Goal: Navigation & Orientation: Find specific page/section

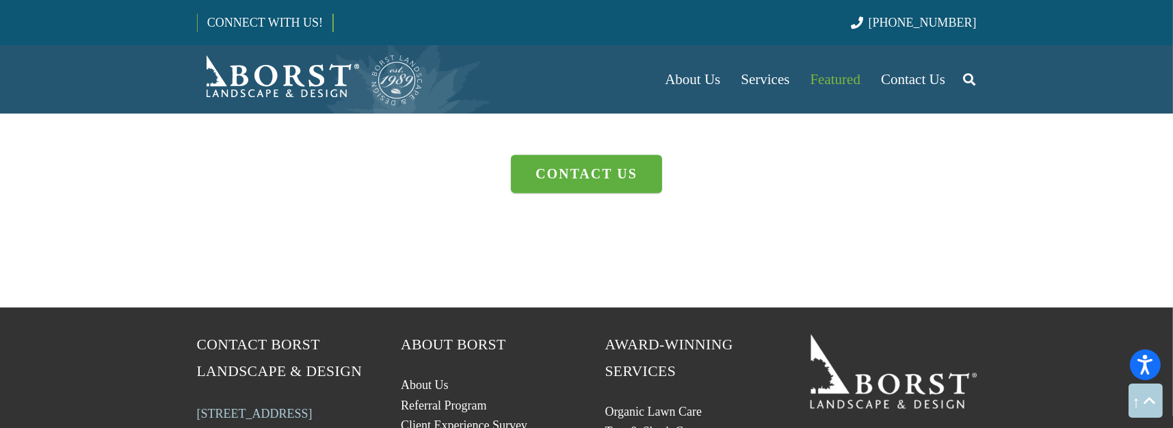
scroll to position [3897, 0]
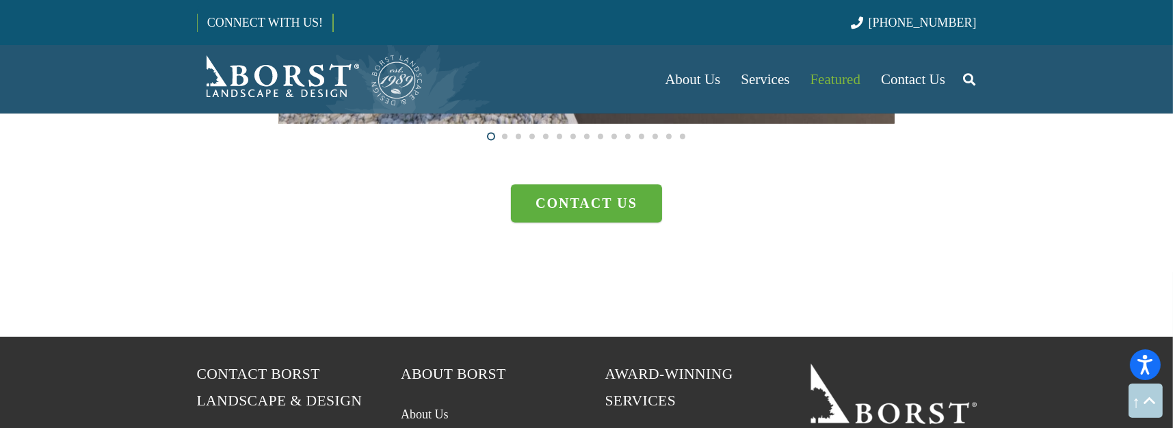
click at [505, 135] on span at bounding box center [504, 135] width 5 height 5
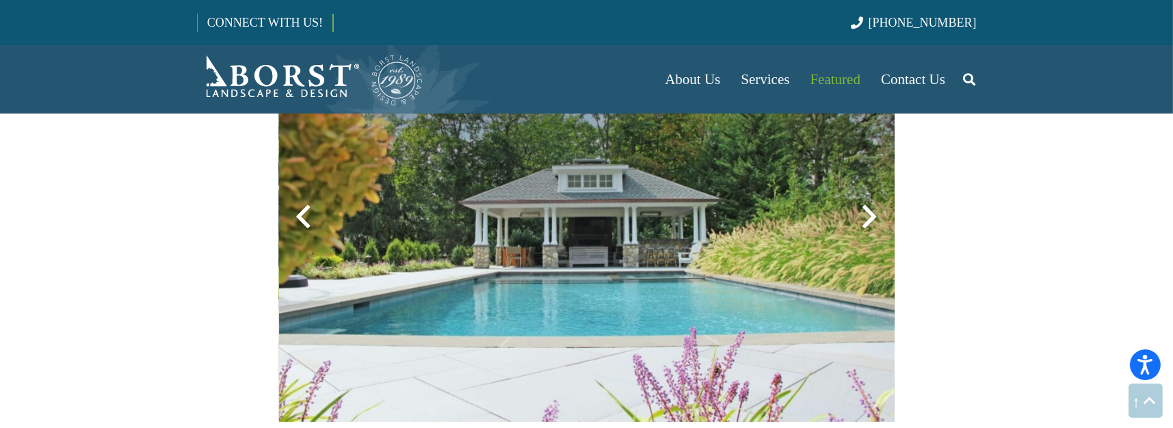
scroll to position [2598, 0]
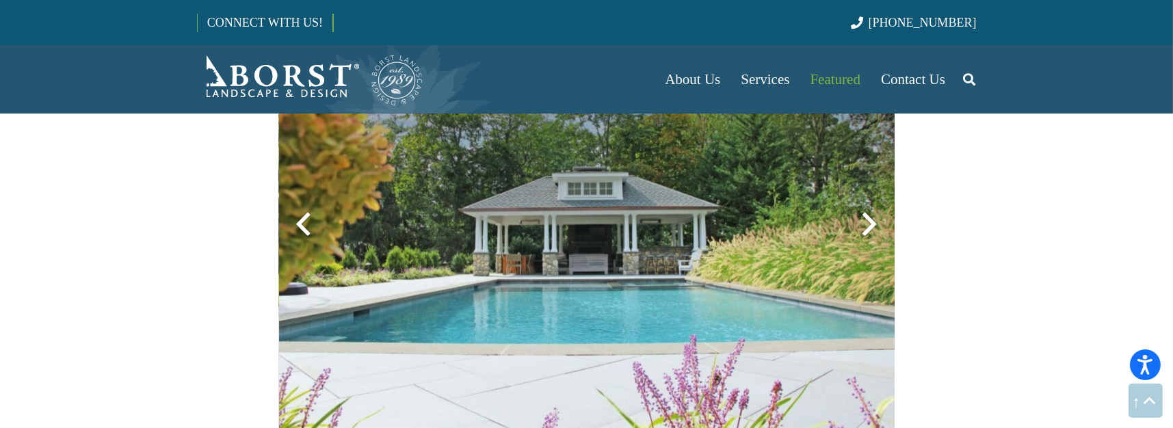
click at [867, 224] on div at bounding box center [869, 224] width 49 height 49
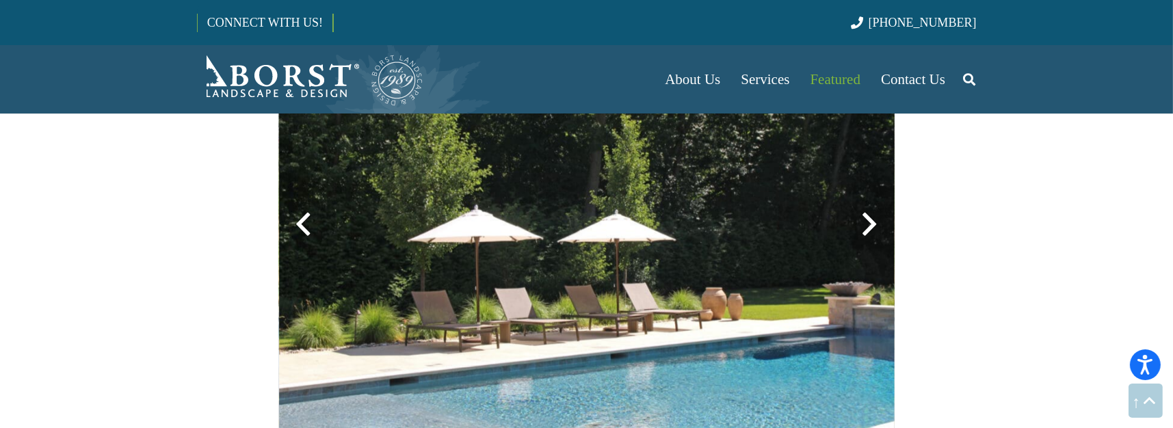
click at [868, 224] on div at bounding box center [869, 224] width 49 height 49
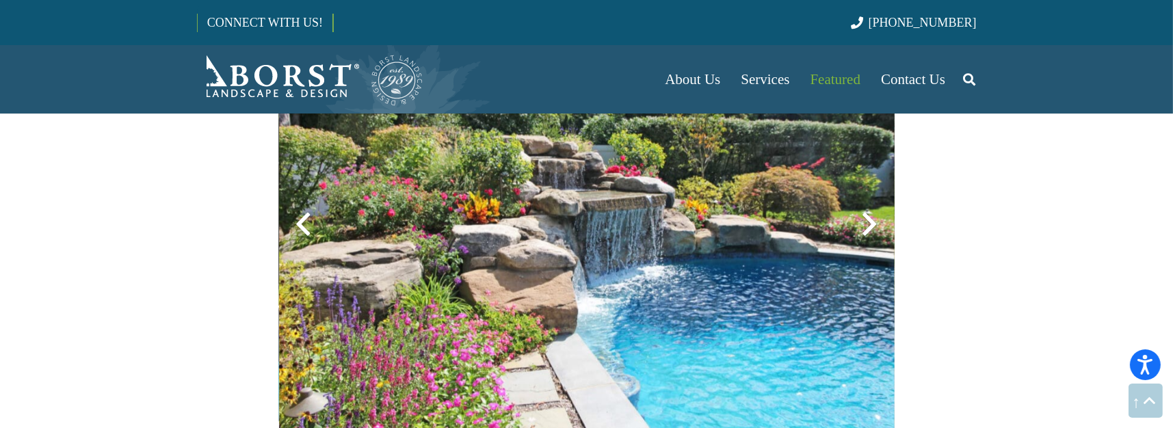
click at [868, 224] on div at bounding box center [869, 224] width 49 height 49
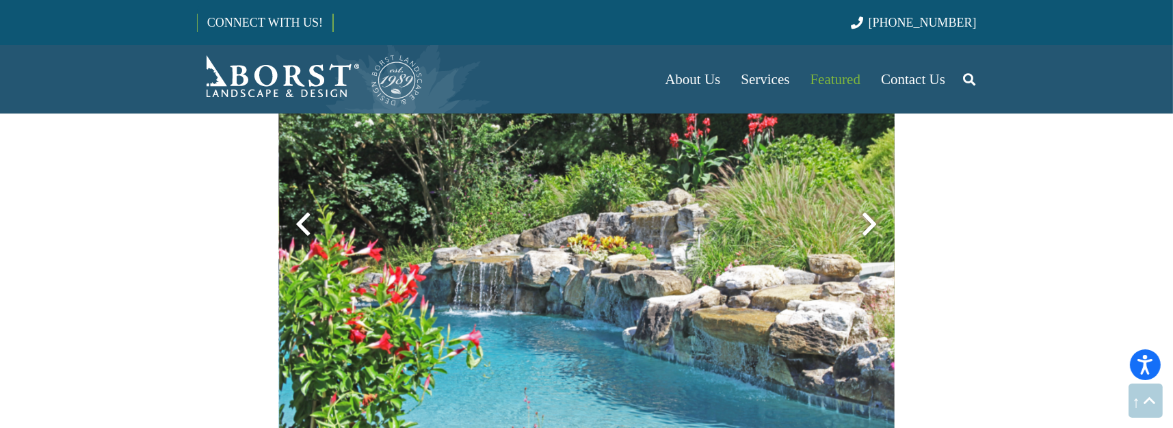
click at [868, 226] on div at bounding box center [869, 224] width 49 height 49
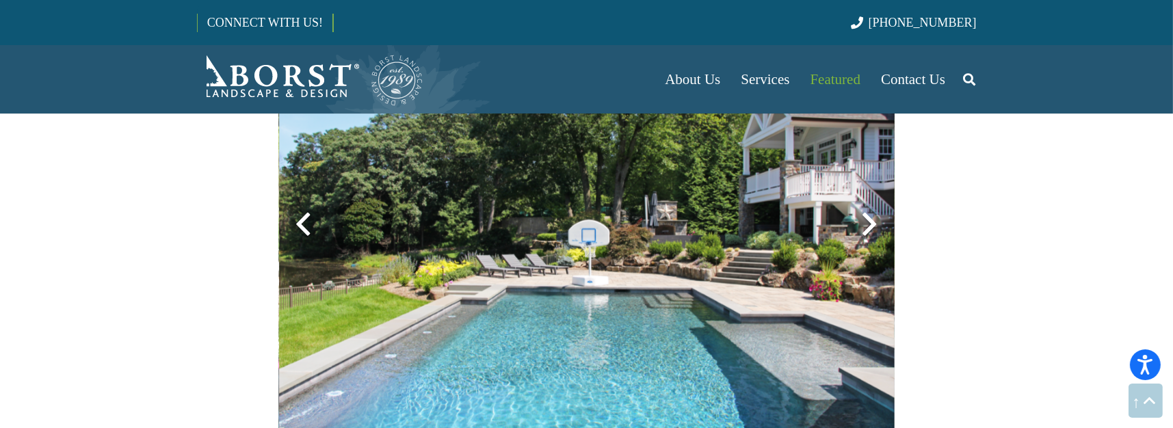
click at [868, 225] on div at bounding box center [869, 224] width 49 height 49
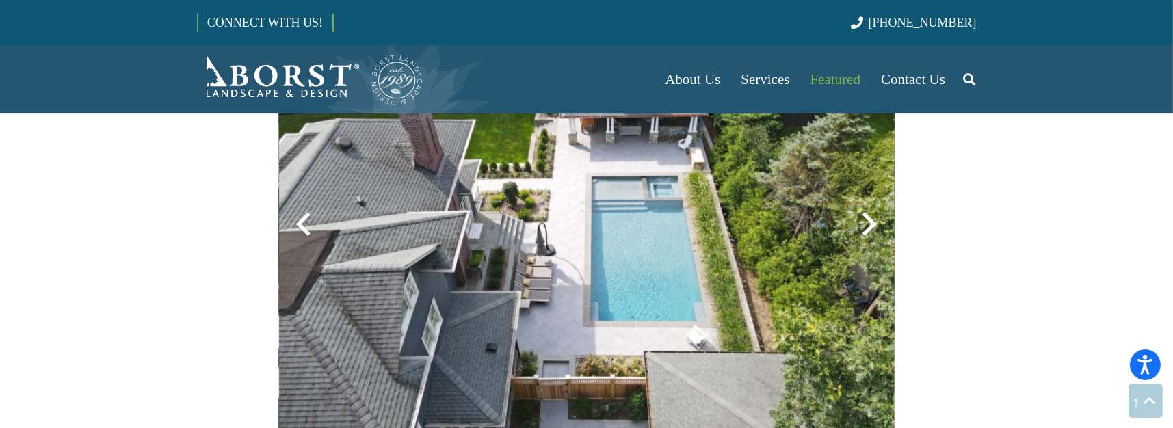
click at [869, 225] on div at bounding box center [869, 224] width 49 height 49
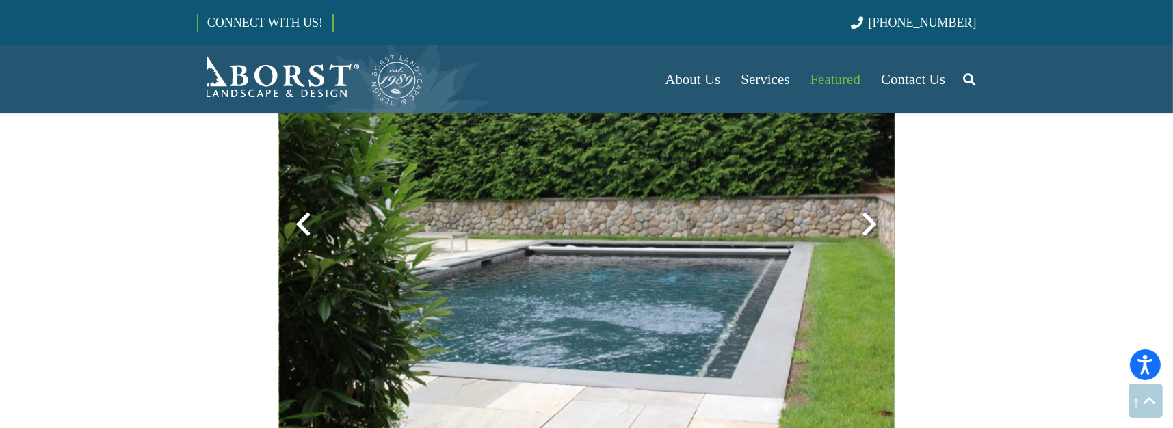
click at [869, 226] on div at bounding box center [869, 224] width 49 height 49
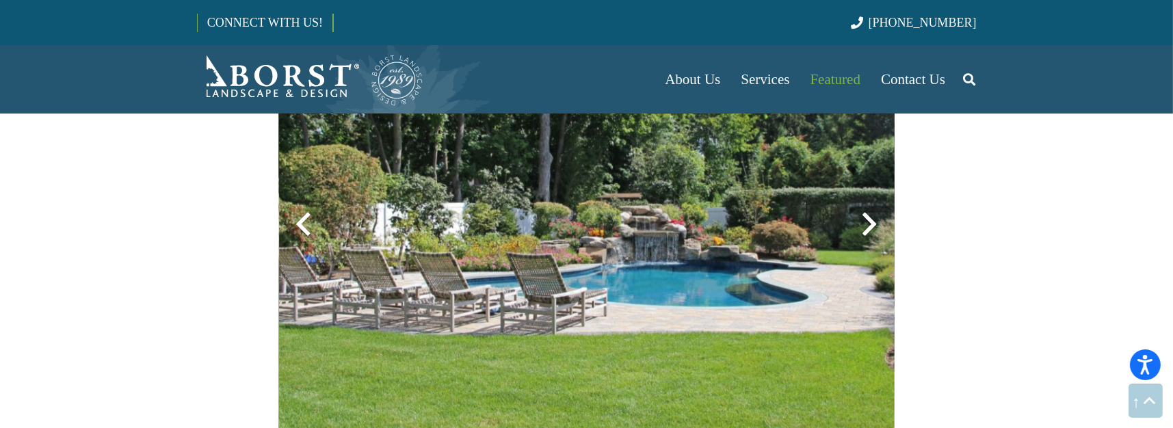
click at [870, 226] on div at bounding box center [869, 224] width 49 height 49
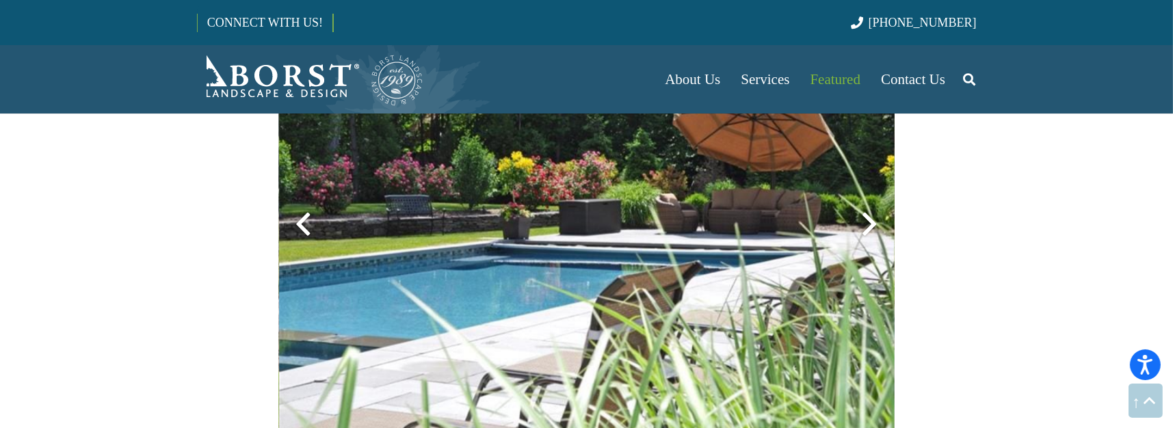
click at [868, 224] on div at bounding box center [869, 224] width 49 height 49
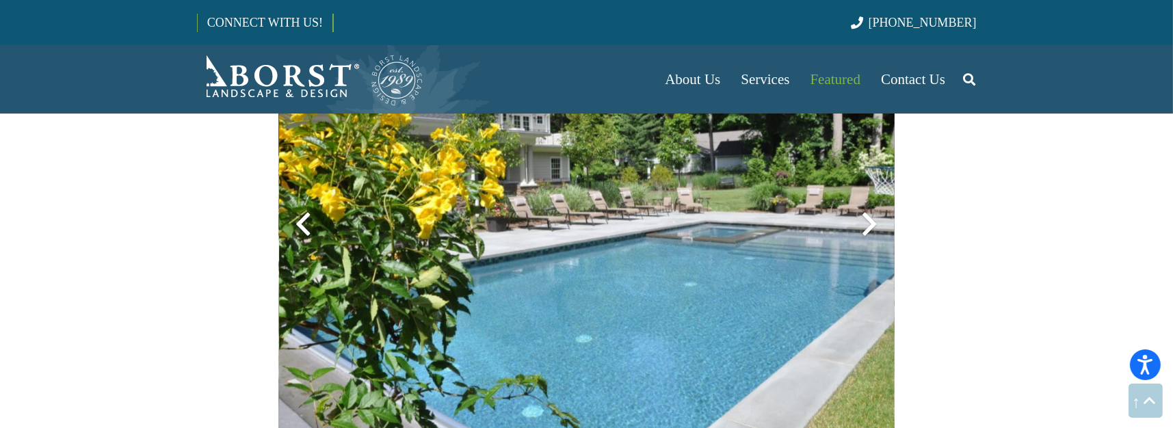
click at [870, 223] on div at bounding box center [869, 224] width 49 height 49
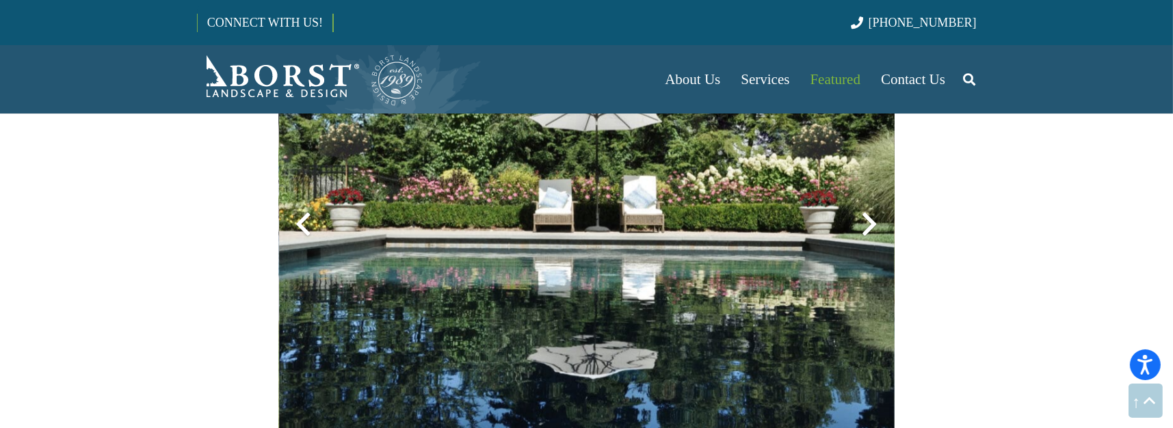
click at [870, 222] on div at bounding box center [869, 224] width 49 height 49
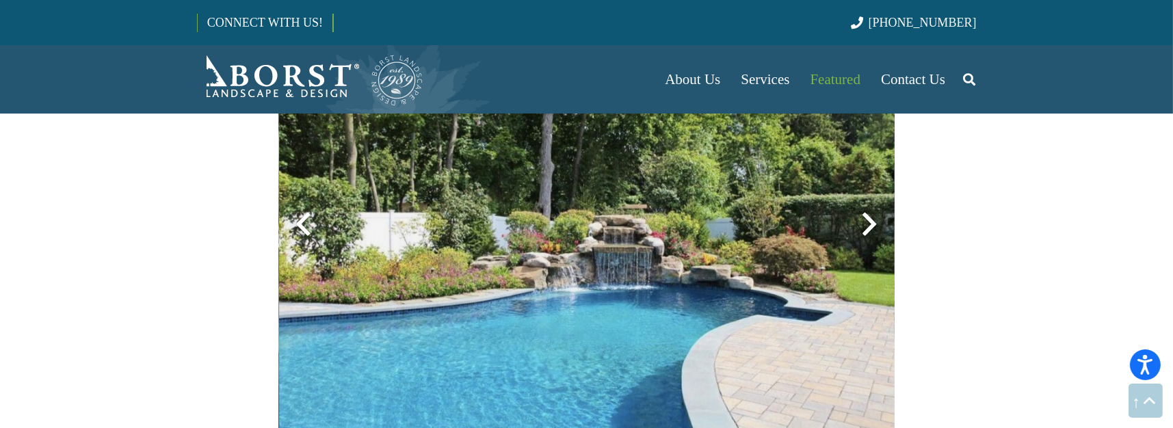
click at [870, 222] on div at bounding box center [869, 224] width 49 height 49
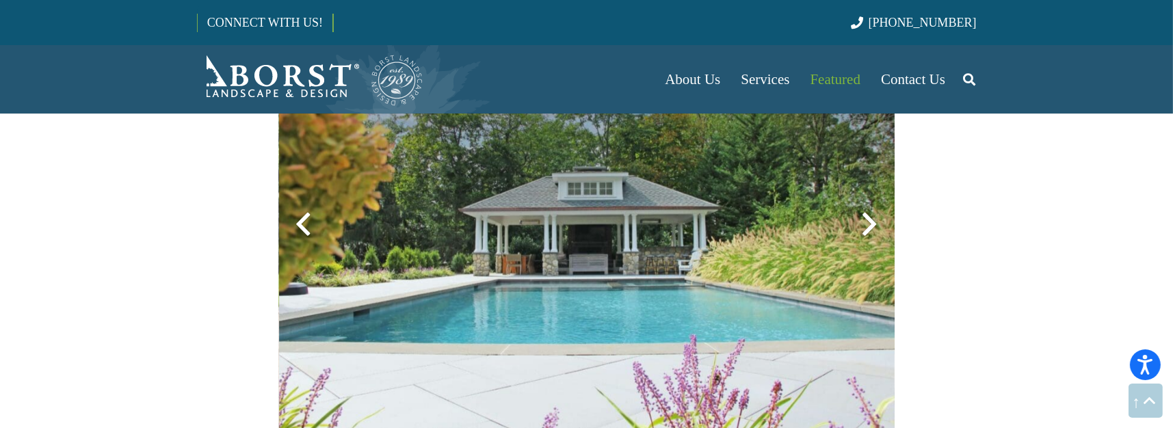
click at [870, 222] on div at bounding box center [869, 224] width 49 height 49
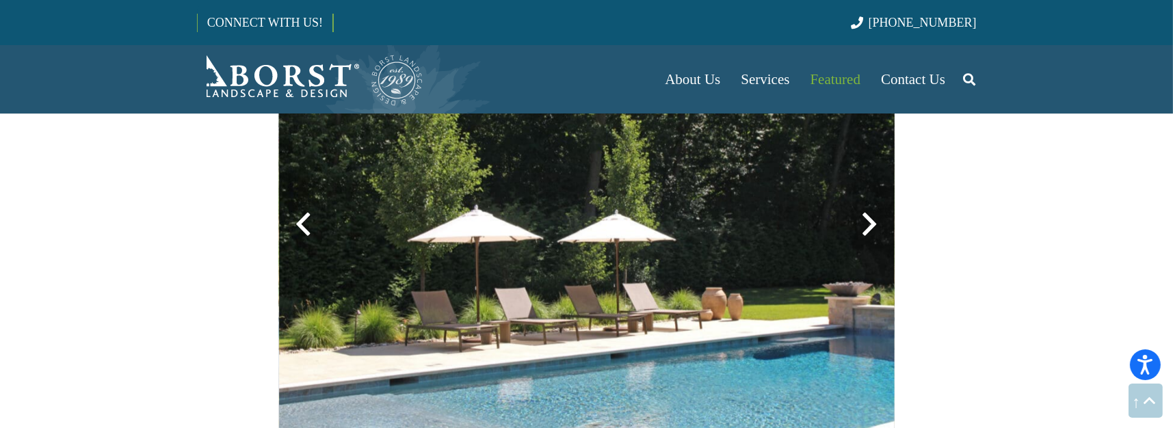
click at [870, 222] on div at bounding box center [869, 224] width 49 height 49
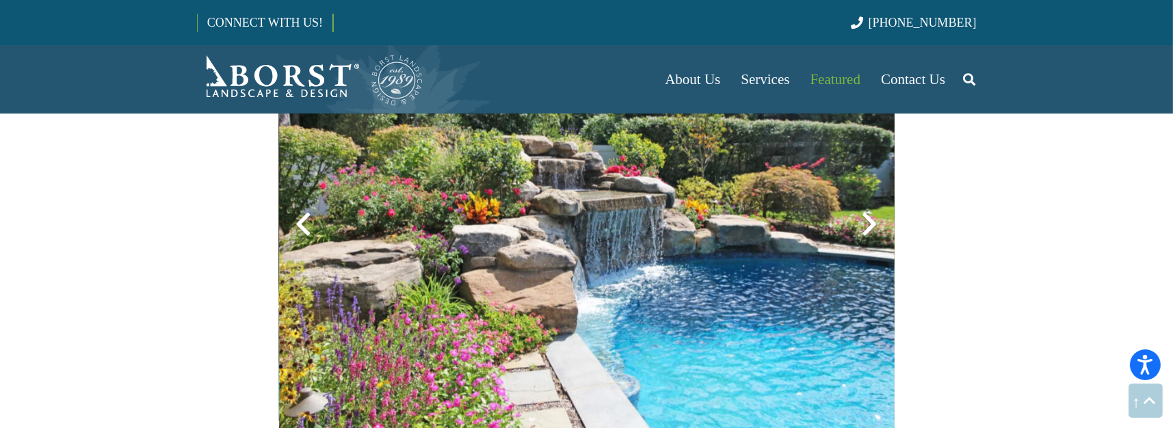
click at [870, 222] on div at bounding box center [869, 224] width 49 height 49
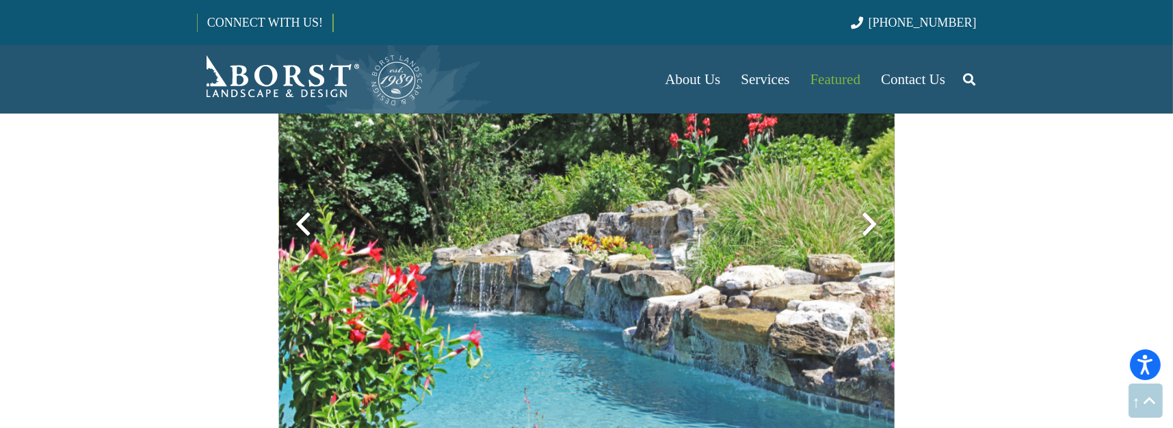
click at [870, 222] on div at bounding box center [869, 224] width 49 height 49
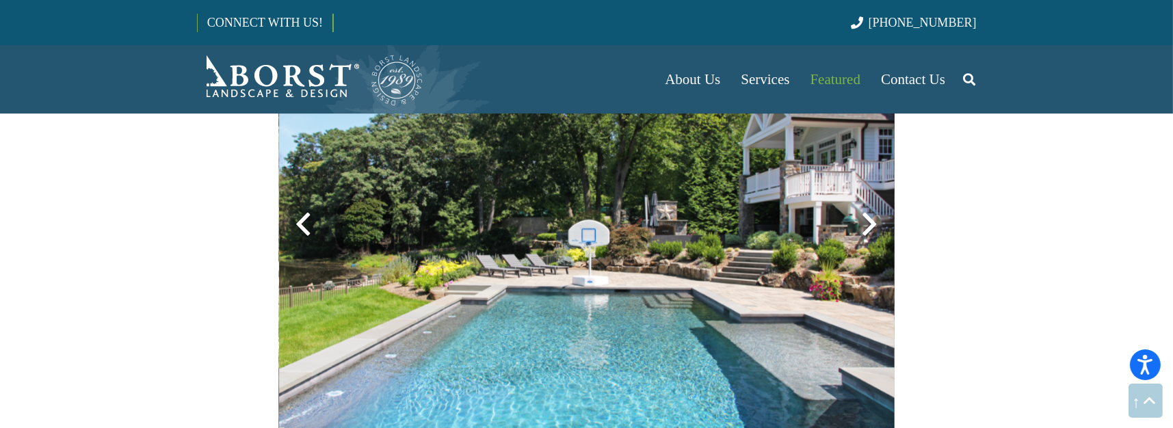
click at [870, 222] on div at bounding box center [869, 224] width 49 height 49
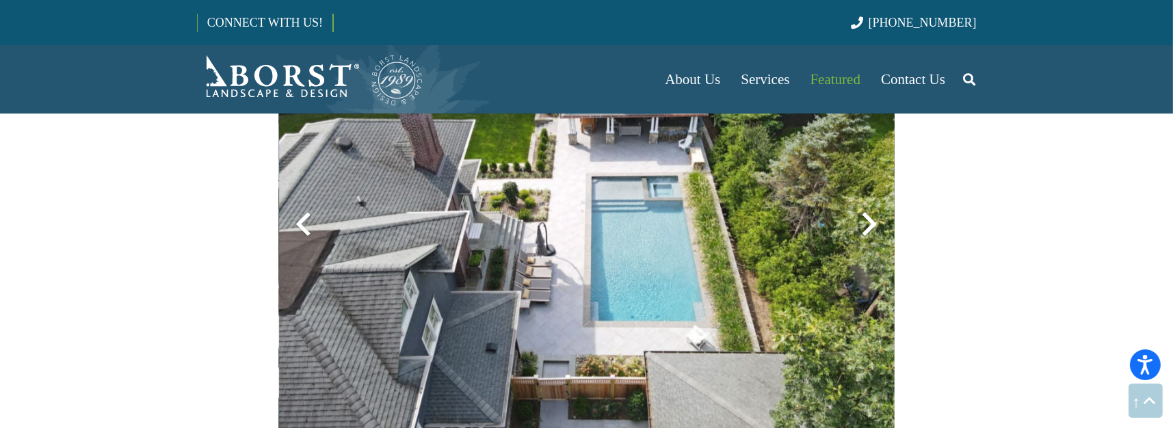
click at [870, 222] on div at bounding box center [869, 224] width 49 height 49
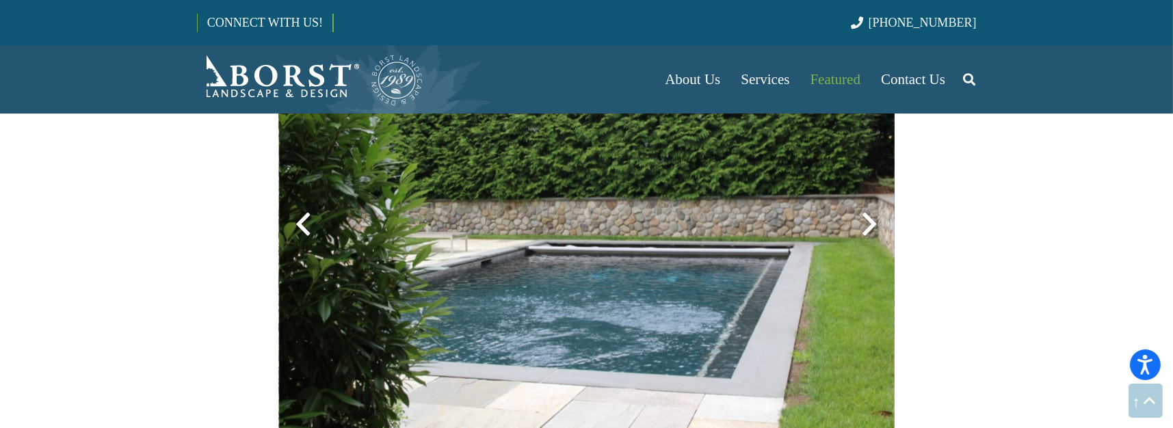
click at [870, 222] on div at bounding box center [869, 224] width 49 height 49
